Goal: Task Accomplishment & Management: Complete application form

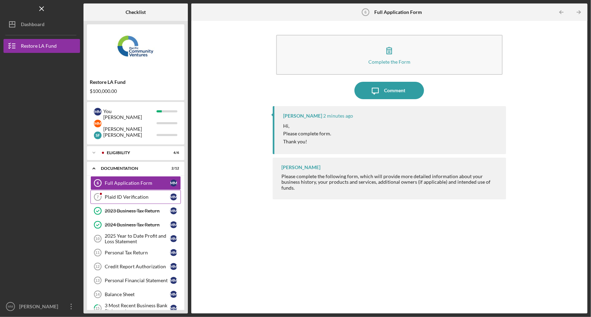
click at [139, 199] on div "Plaid ID Verification" at bounding box center [137, 197] width 65 height 6
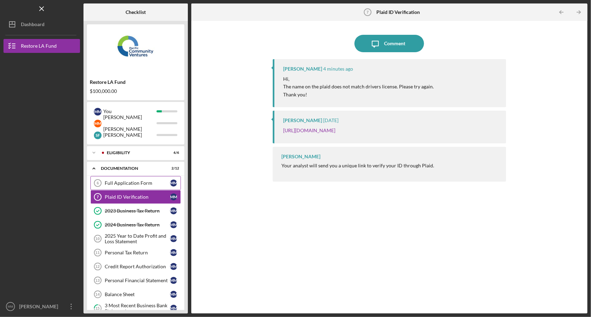
click at [120, 183] on div "Full Application Form" at bounding box center [137, 183] width 65 height 6
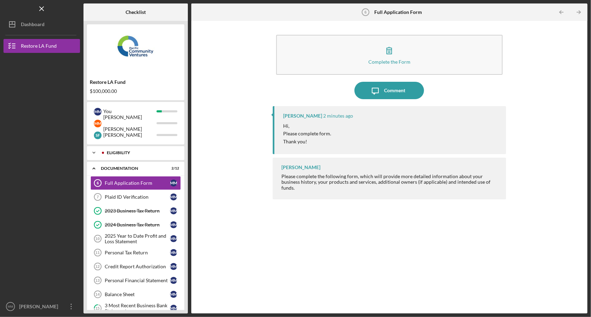
click at [92, 151] on icon "Icon/Expander" at bounding box center [94, 153] width 14 height 14
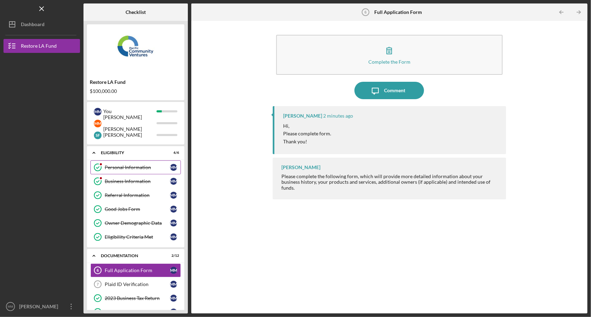
click at [122, 167] on div "Personal Information" at bounding box center [137, 167] width 65 height 6
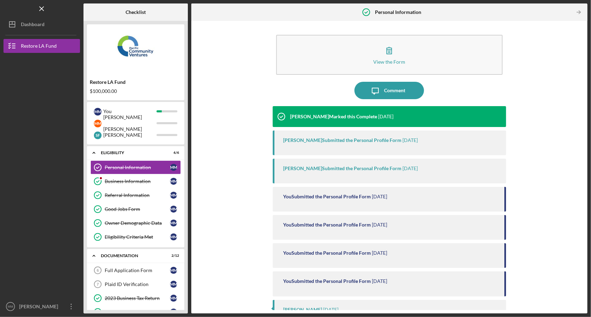
click at [370, 195] on div "You Submitted the Personal Profile Form" at bounding box center [327, 197] width 88 height 6
click at [344, 197] on div "You Submitted the Personal Profile Form" at bounding box center [327, 197] width 88 height 6
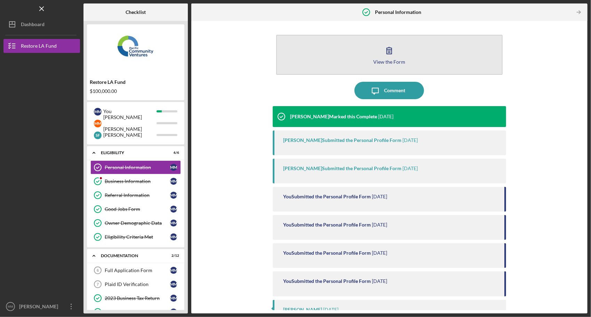
click at [390, 46] on icon "button" at bounding box center [388, 50] width 17 height 17
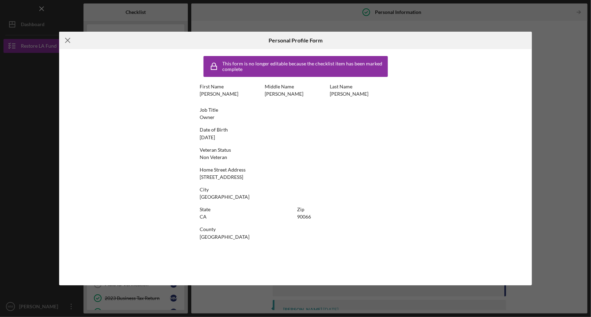
click at [67, 42] on icon "Icon/Menu Close" at bounding box center [67, 40] width 17 height 17
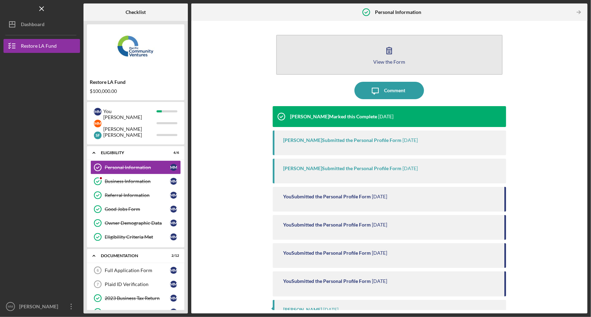
click at [392, 56] on icon "button" at bounding box center [388, 50] width 17 height 17
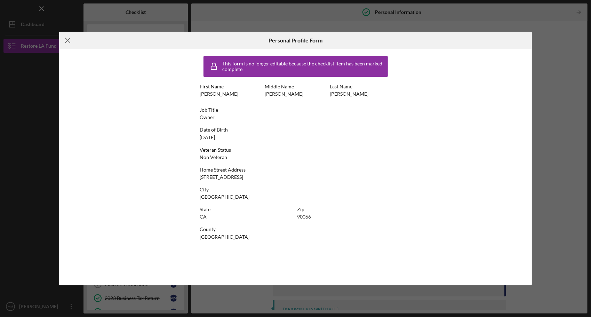
click at [65, 38] on line at bounding box center [67, 40] width 5 height 5
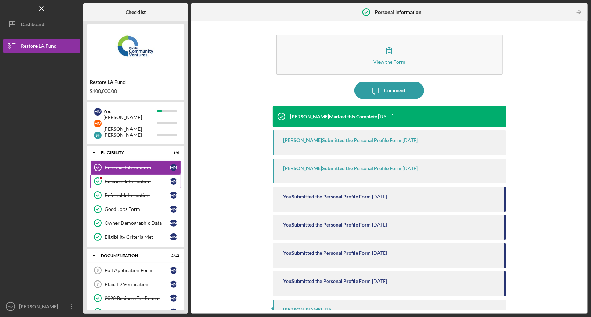
click at [132, 182] on div "Business Information" at bounding box center [137, 181] width 65 height 6
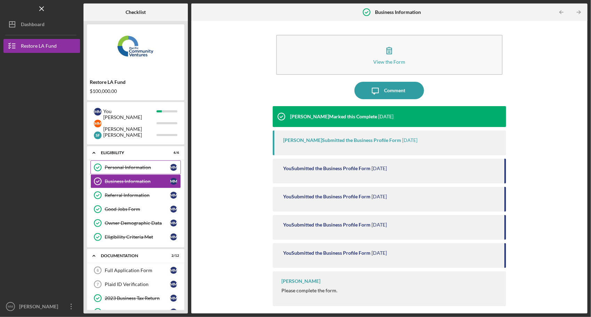
click at [119, 167] on div "Personal Information" at bounding box center [137, 167] width 65 height 6
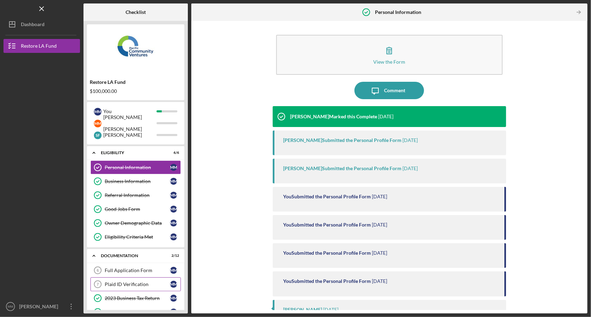
click at [125, 284] on div "Plaid ID Verification" at bounding box center [137, 284] width 65 height 6
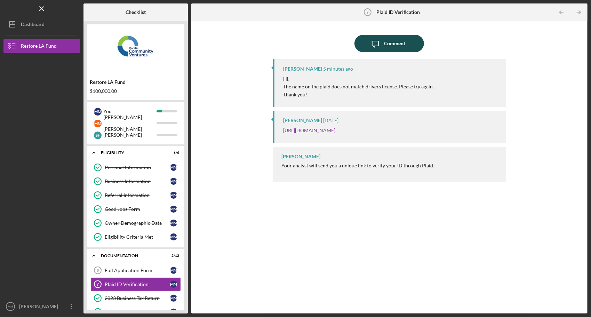
click at [386, 48] on div "Comment" at bounding box center [394, 43] width 21 height 17
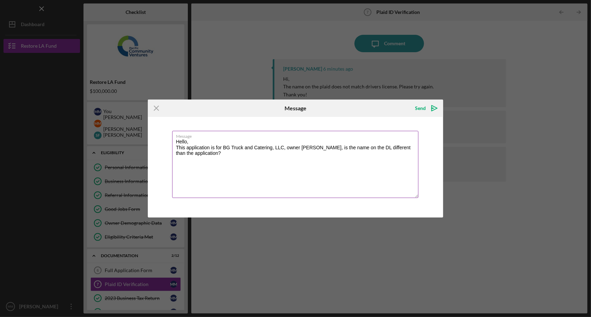
drag, startPoint x: 302, startPoint y: 147, endPoint x: 339, endPoint y: 146, distance: 36.9
click at [339, 146] on textarea "Hello, This application is for BG Truck and Catering, LLC, owner [PERSON_NAME],…" at bounding box center [295, 164] width 247 height 67
drag, startPoint x: 326, startPoint y: 149, endPoint x: 315, endPoint y: 161, distance: 17.0
click at [315, 161] on textarea "Hello, This application is for BG Truck and Catering, LLC, owner [PERSON_NAME],…" at bounding box center [295, 164] width 247 height 67
click at [194, 153] on textarea "Hello, This application is for BG Truck and Catering, LLC, owner [PERSON_NAME],…" at bounding box center [295, 164] width 247 height 67
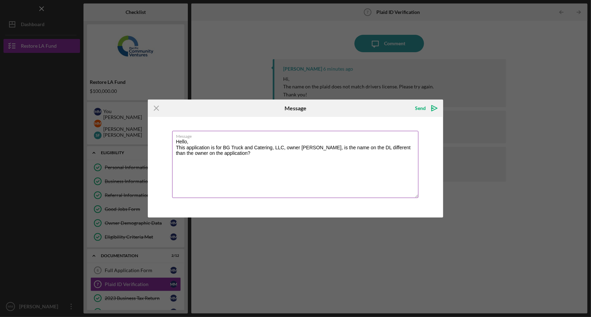
click at [256, 163] on textarea "Hello, This application is for BG Truck and Catering, LLC, owner [PERSON_NAME],…" at bounding box center [295, 164] width 247 height 67
type textarea "Hello, This application is for BG Truck and Catering, LLC, owner [PERSON_NAME],…"
click at [422, 109] on div "Send" at bounding box center [420, 108] width 11 height 14
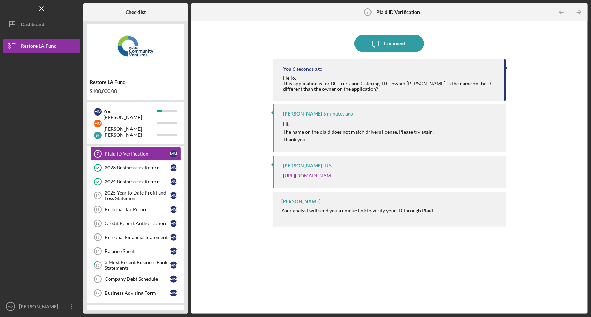
scroll to position [154, 0]
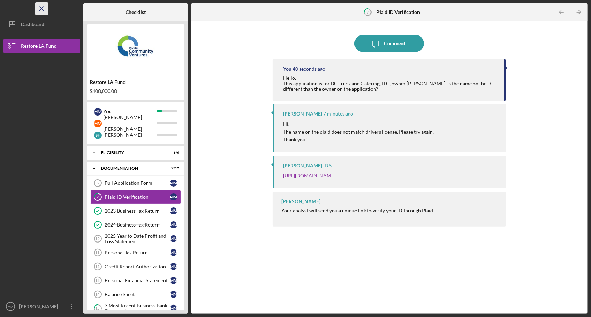
click at [43, 6] on icon "Icon/Menu Close" at bounding box center [42, 9] width 16 height 16
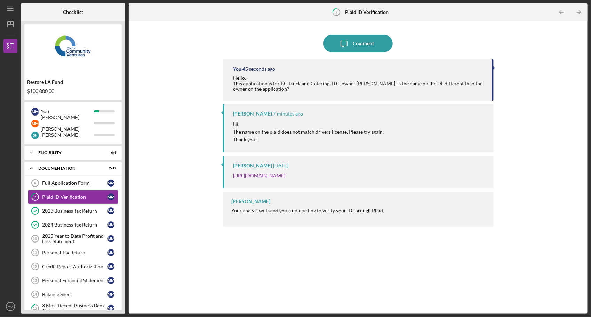
click at [189, 152] on div "Icon/Message Comment You 45 seconds ago Hello, This application is for BG Truck…" at bounding box center [358, 166] width 452 height 285
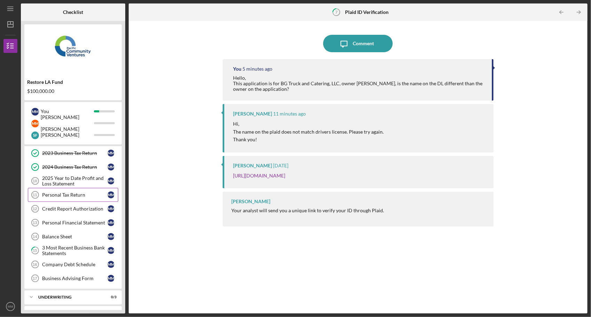
scroll to position [68, 0]
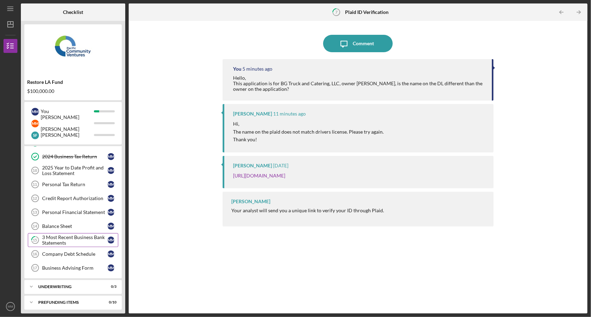
click at [72, 237] on div "3 Most Recent Business Bank Statements" at bounding box center [74, 239] width 65 height 11
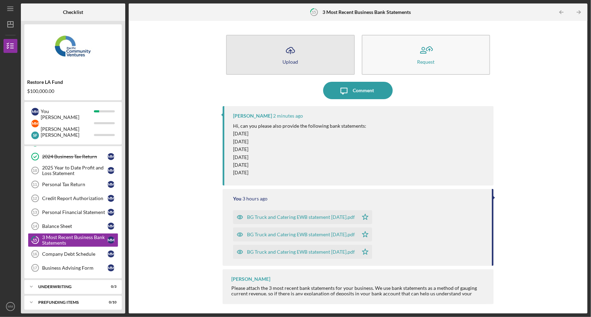
click at [292, 62] on div "Upload" at bounding box center [290, 61] width 16 height 5
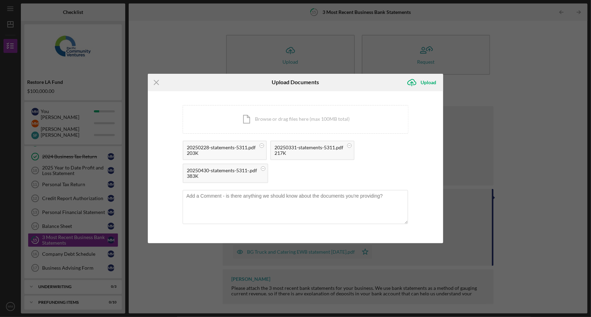
drag, startPoint x: 200, startPoint y: 86, endPoint x: 197, endPoint y: 90, distance: 5.0
click at [197, 90] on div "Icon/Menu Close" at bounding box center [197, 82] width 98 height 17
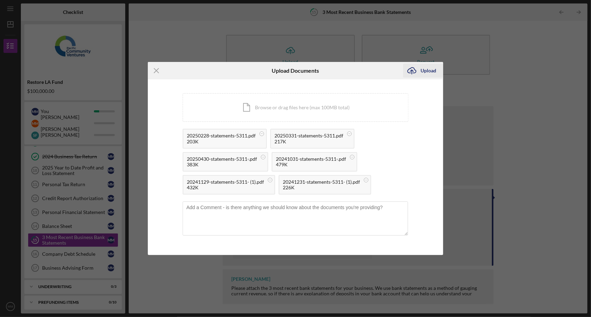
click at [429, 70] on div "Upload" at bounding box center [428, 71] width 16 height 14
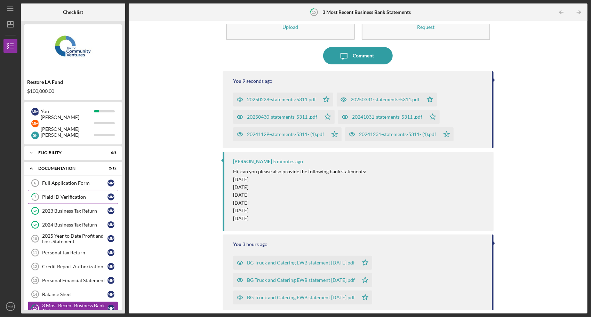
click at [69, 195] on div "Plaid ID Verification" at bounding box center [74, 197] width 65 height 6
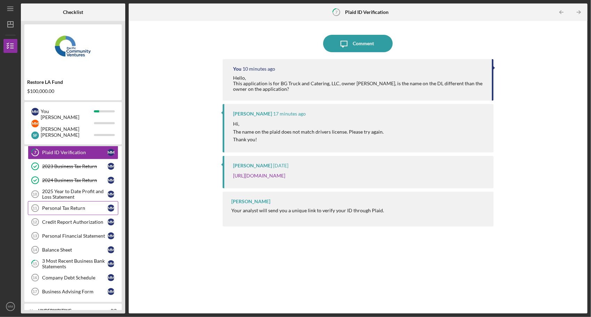
scroll to position [33, 0]
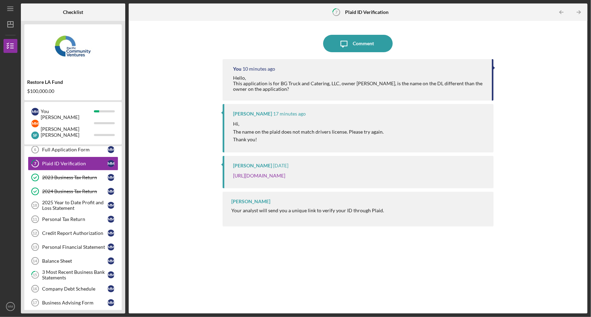
click at [378, 257] on div "You 10 minutes ago Hello, This application is for BG Truck and Catering, LLC, o…" at bounding box center [358, 181] width 271 height 244
